Goal: Information Seeking & Learning: Learn about a topic

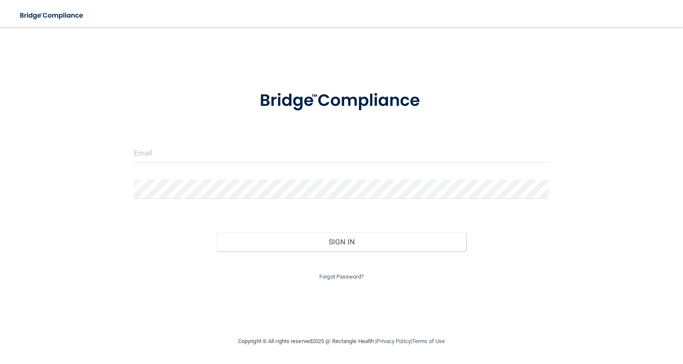
click at [310, 163] on div at bounding box center [342, 156] width 428 height 26
click at [305, 158] on input "email" at bounding box center [341, 152] width 415 height 19
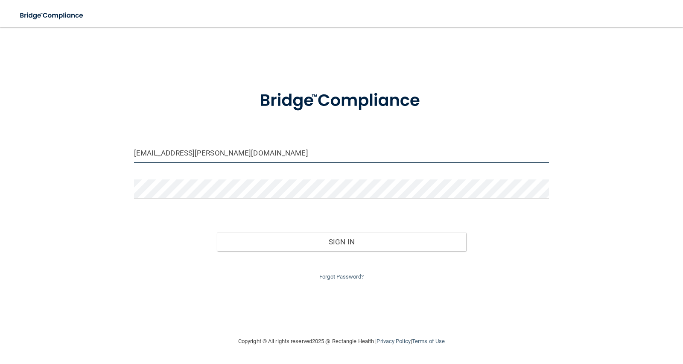
type input "[EMAIL_ADDRESS][PERSON_NAME][DOMAIN_NAME]"
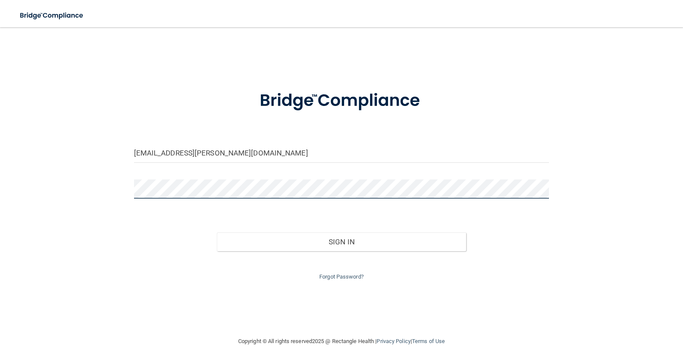
click at [217, 232] on button "Sign In" at bounding box center [341, 241] width 249 height 19
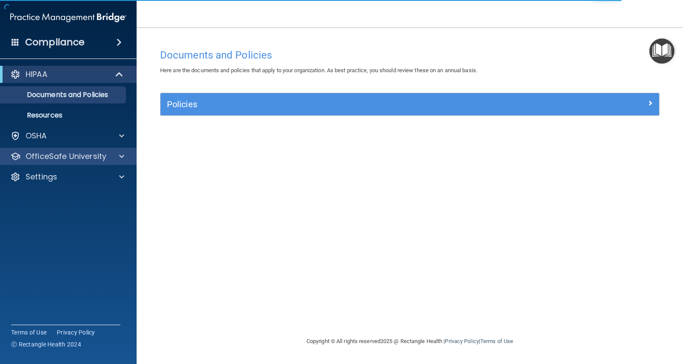
click at [103, 161] on div "OfficeSafe University" at bounding box center [68, 156] width 137 height 17
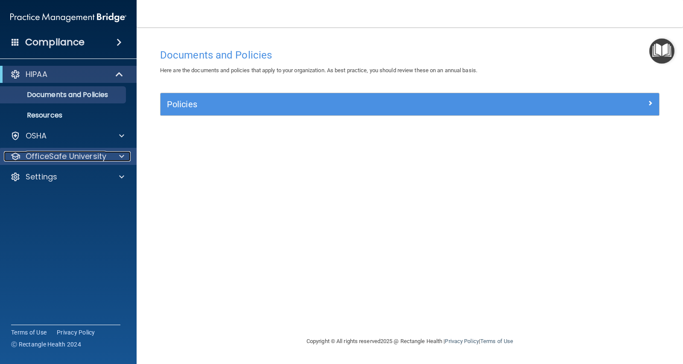
click at [125, 155] on div at bounding box center [120, 156] width 21 height 10
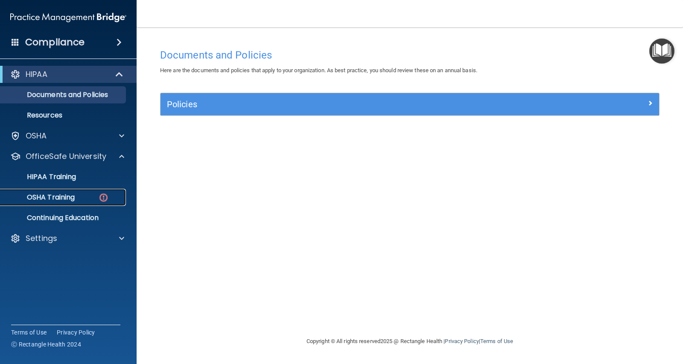
click at [92, 203] on link "OSHA Training" at bounding box center [58, 197] width 134 height 17
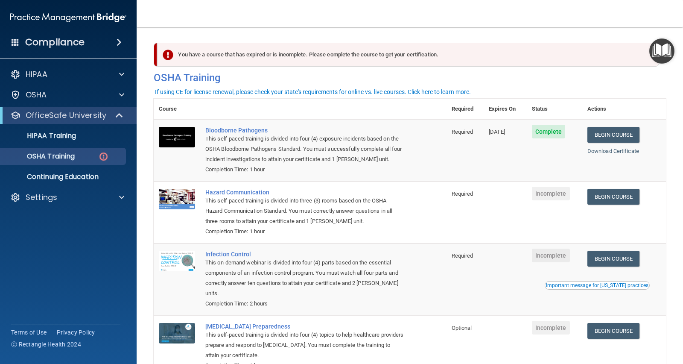
click at [428, 50] on div "You have a course that has expired or is incomplete. Please complete the course…" at bounding box center [408, 55] width 502 height 24
